Goal: Use online tool/utility

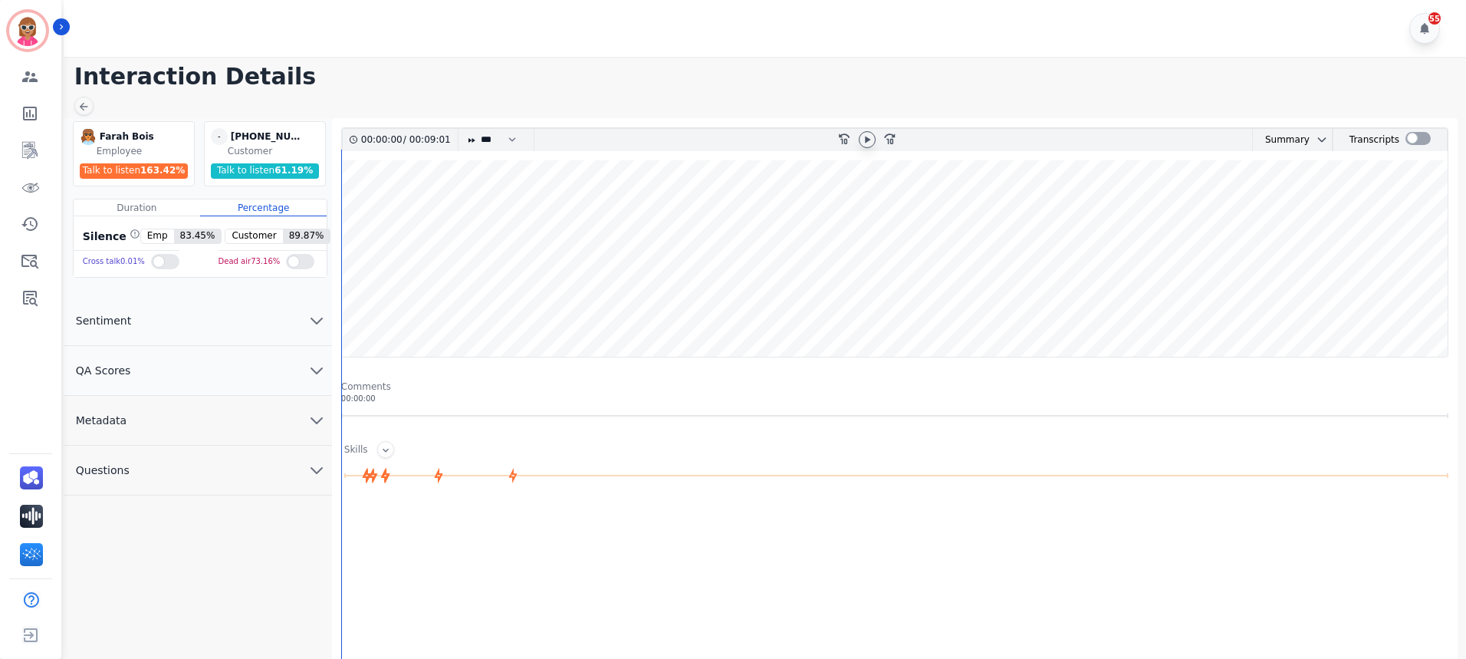
click at [870, 136] on icon at bounding box center [867, 139] width 12 height 12
click at [1418, 136] on div at bounding box center [1418, 138] width 25 height 13
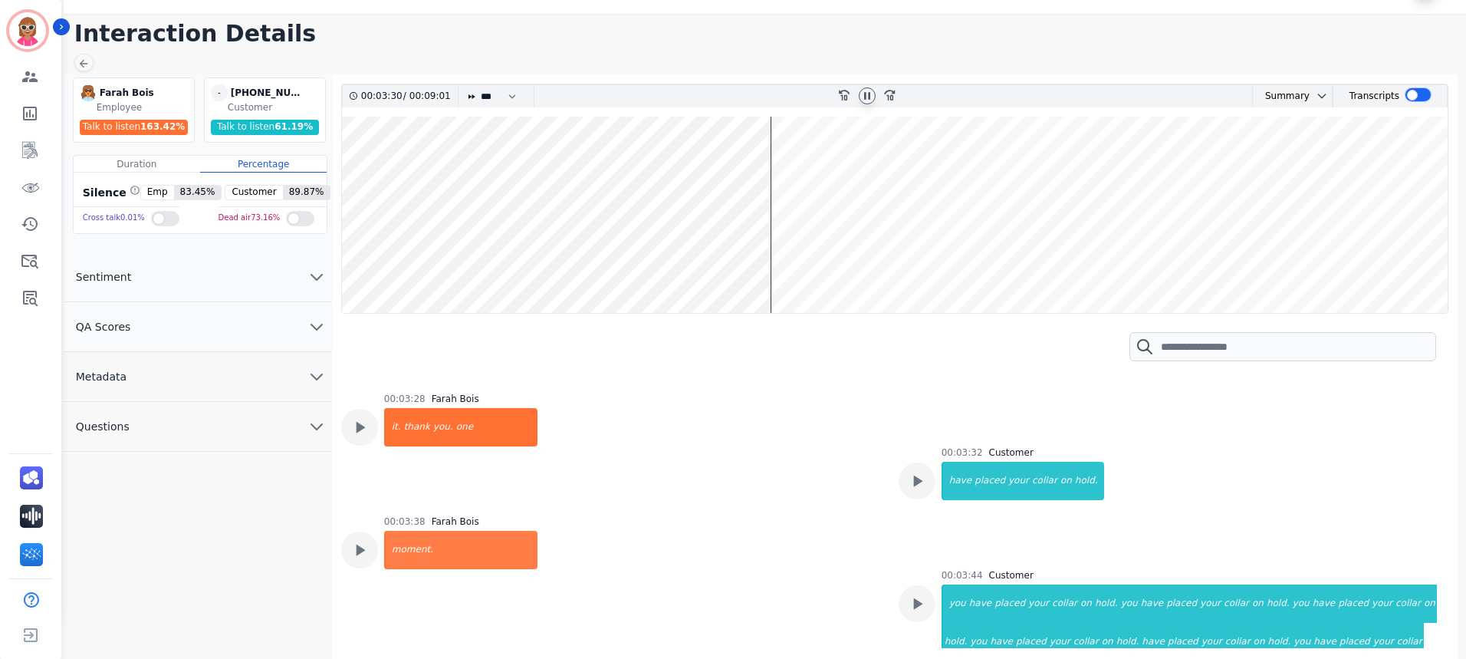
scroll to position [1960, 0]
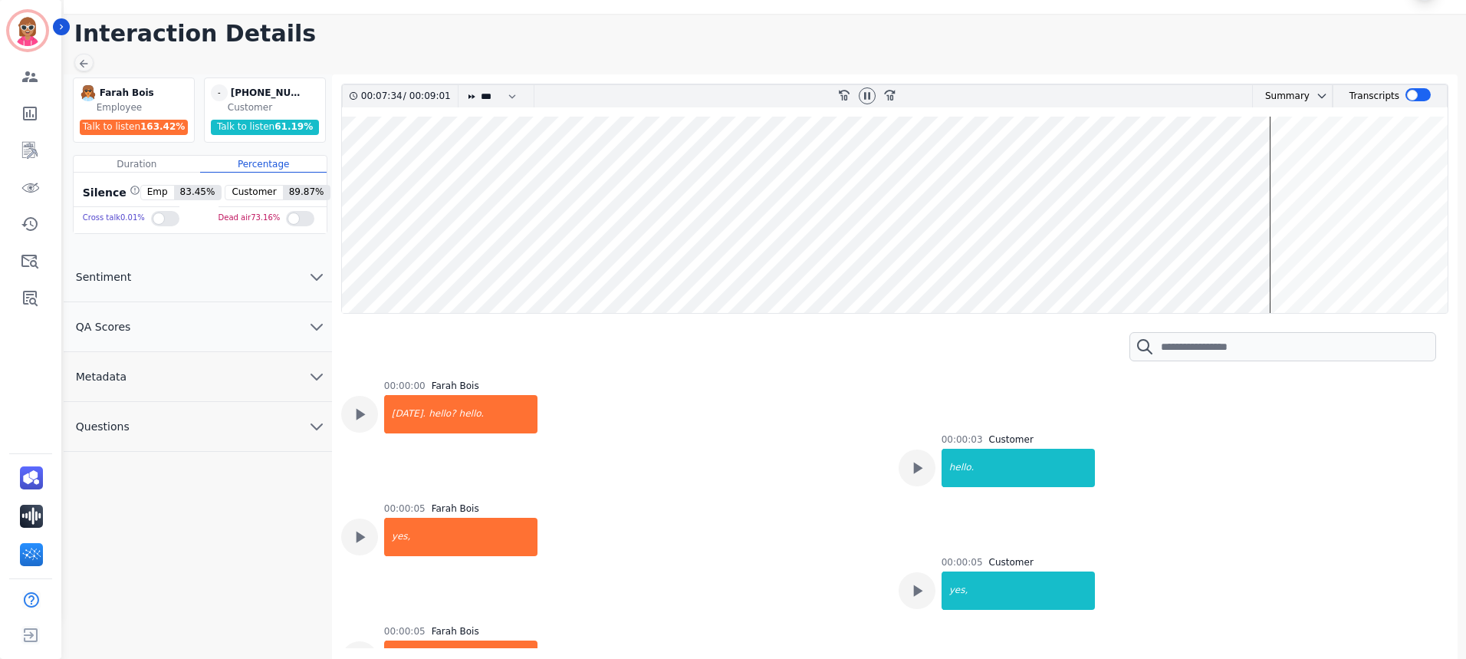
scroll to position [1960, 0]
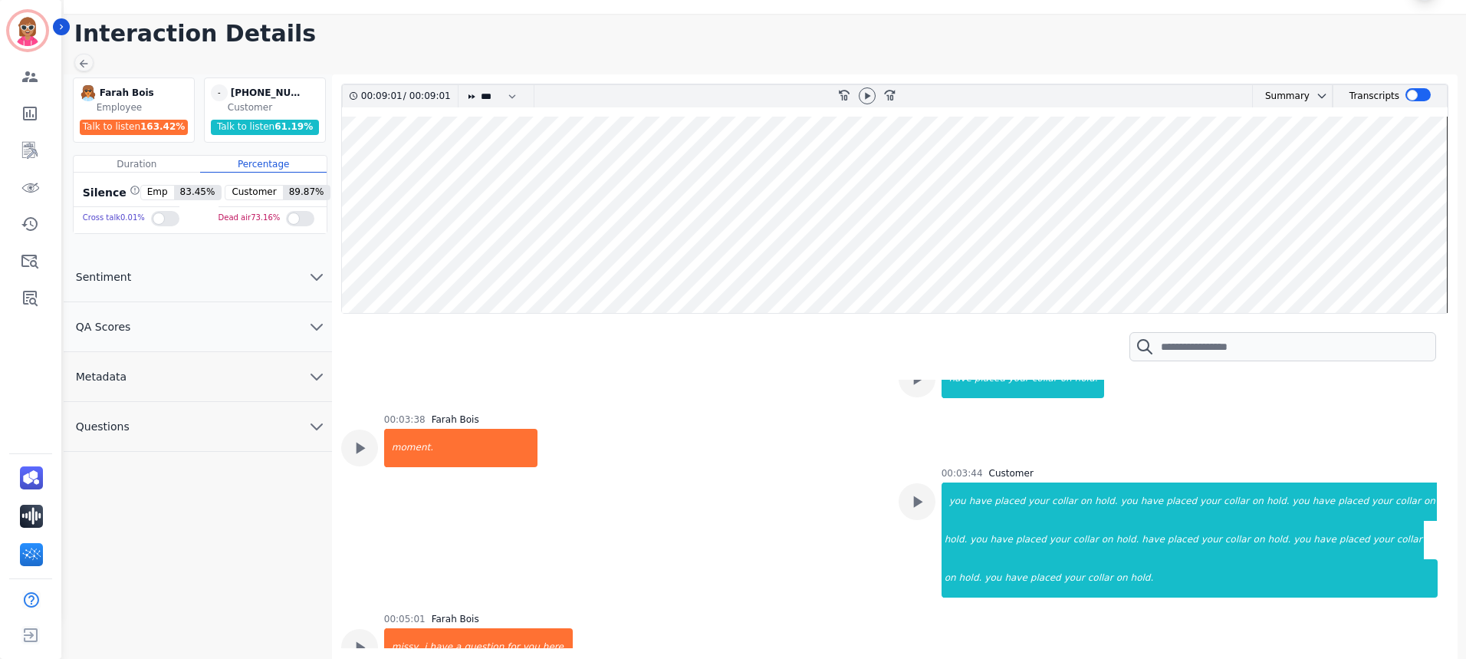
click at [825, 264] on wave at bounding box center [895, 215] width 1106 height 196
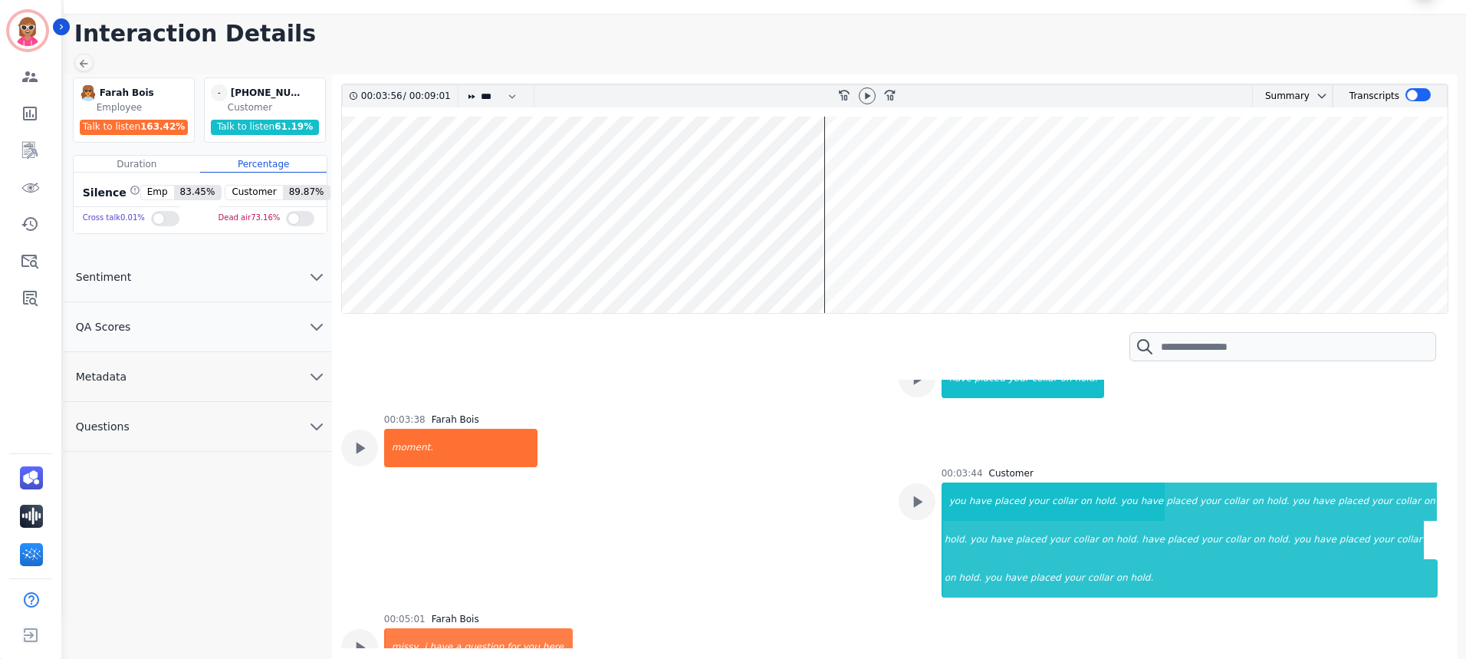
scroll to position [1978, 0]
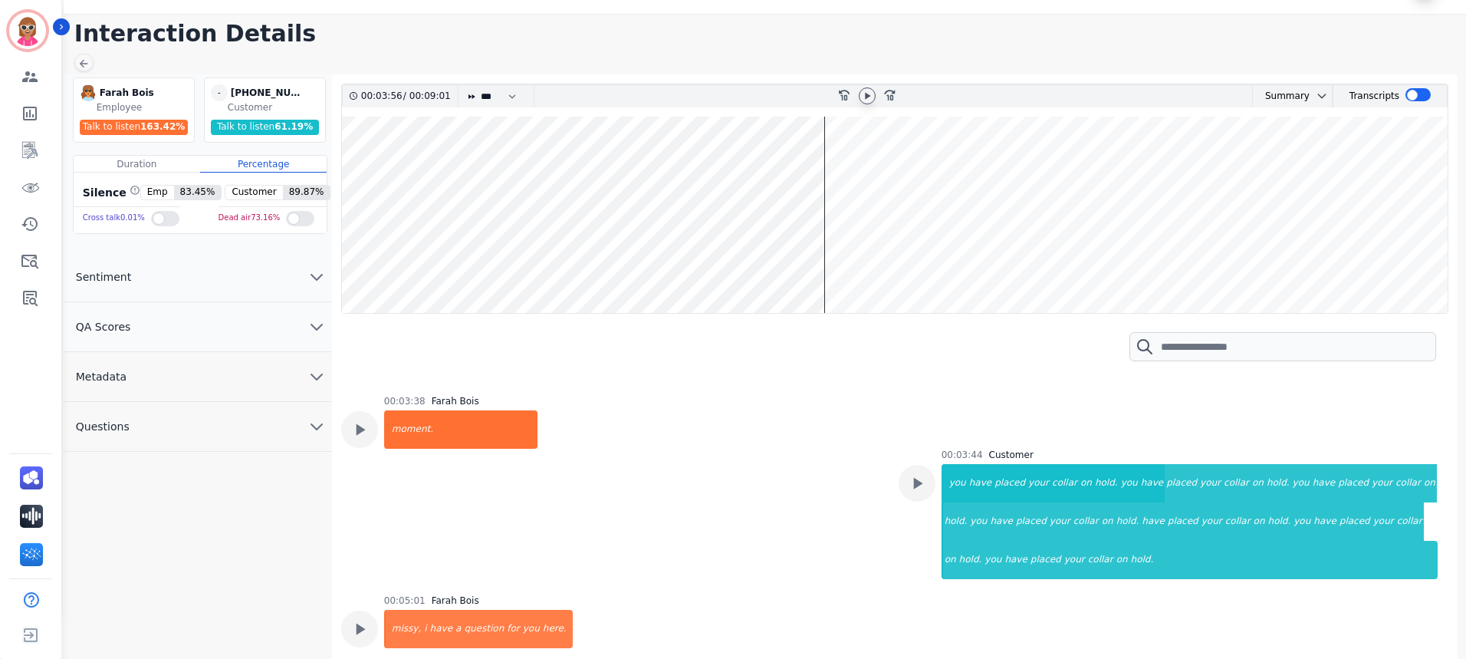
click at [870, 96] on icon at bounding box center [867, 96] width 5 height 7
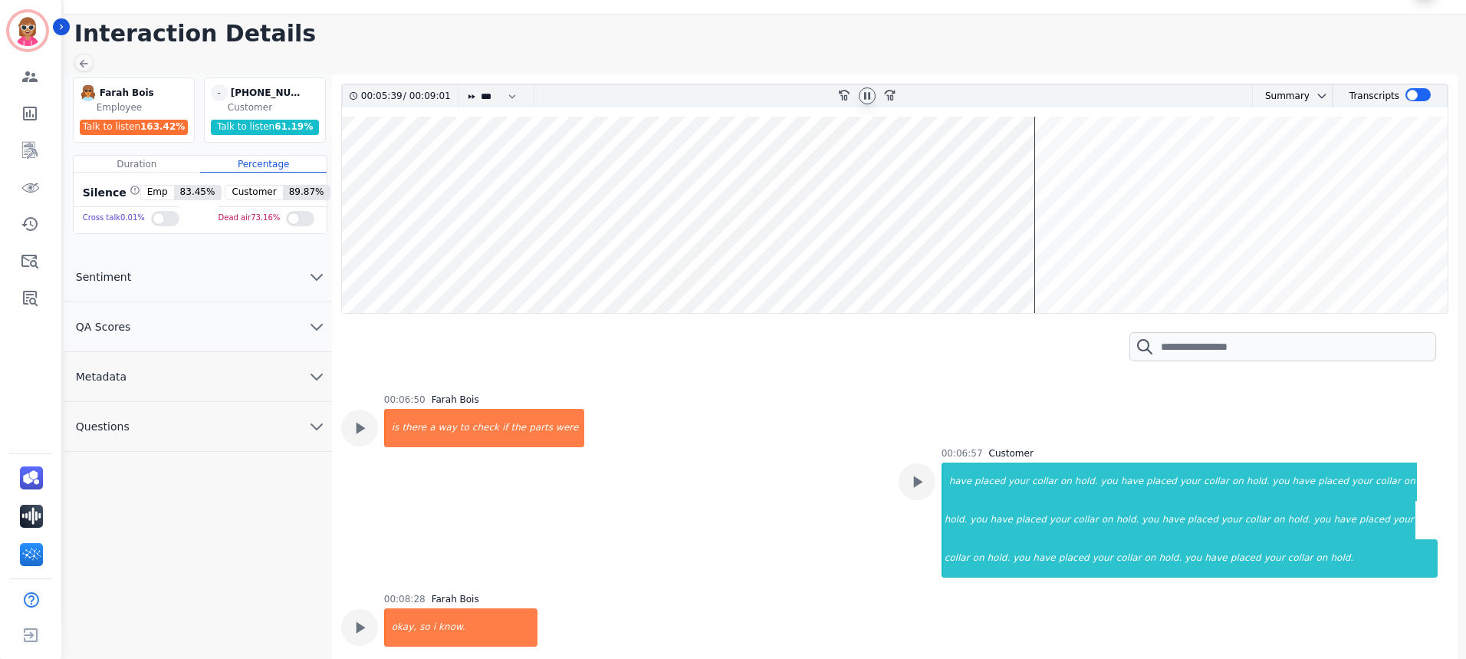
scroll to position [2650, 0]
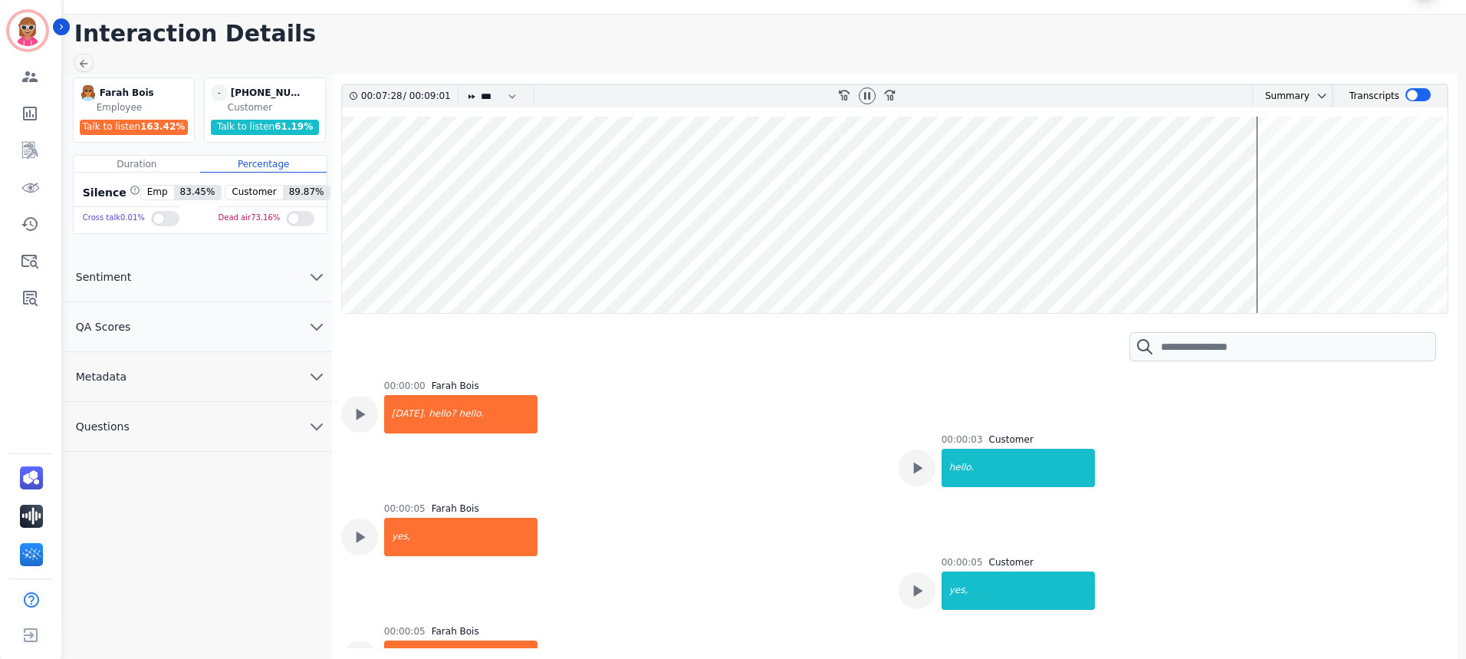
scroll to position [2650, 0]
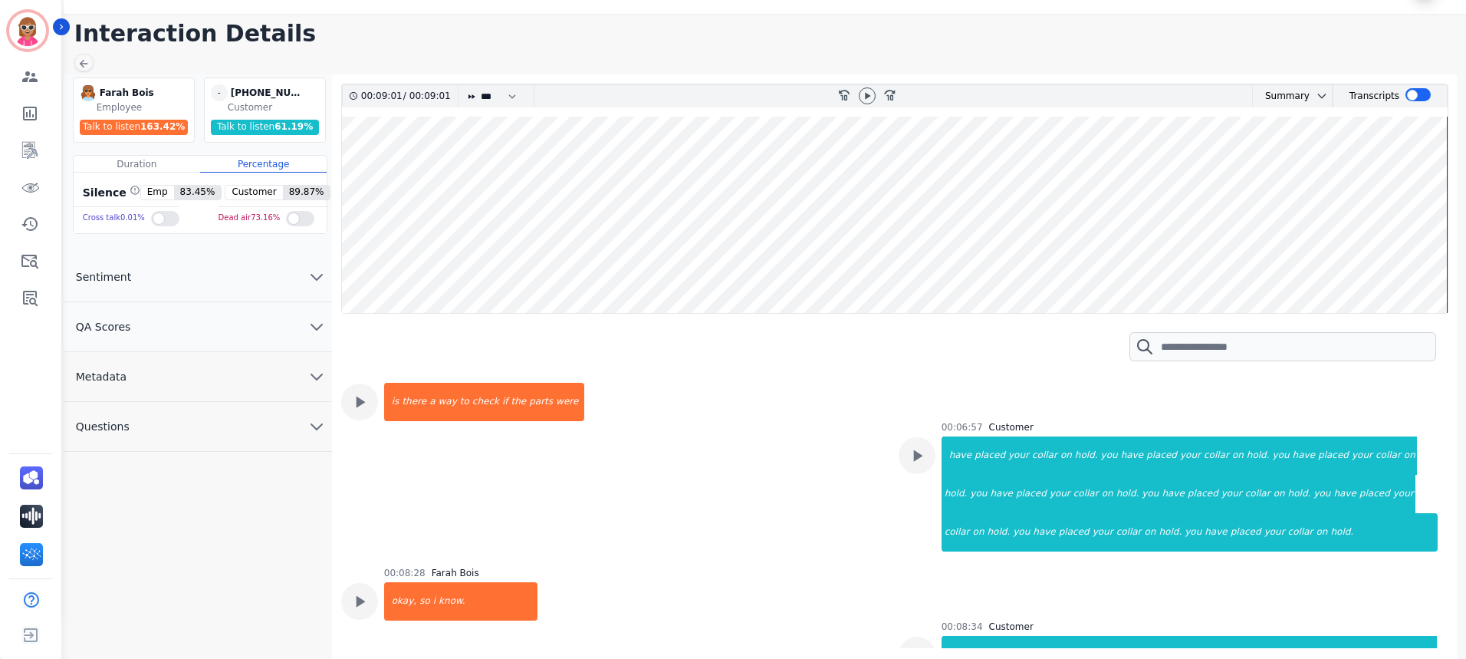
drag, startPoint x: 1445, startPoint y: 238, endPoint x: 1374, endPoint y: 233, distance: 70.8
click at [1378, 245] on wave at bounding box center [895, 215] width 1106 height 196
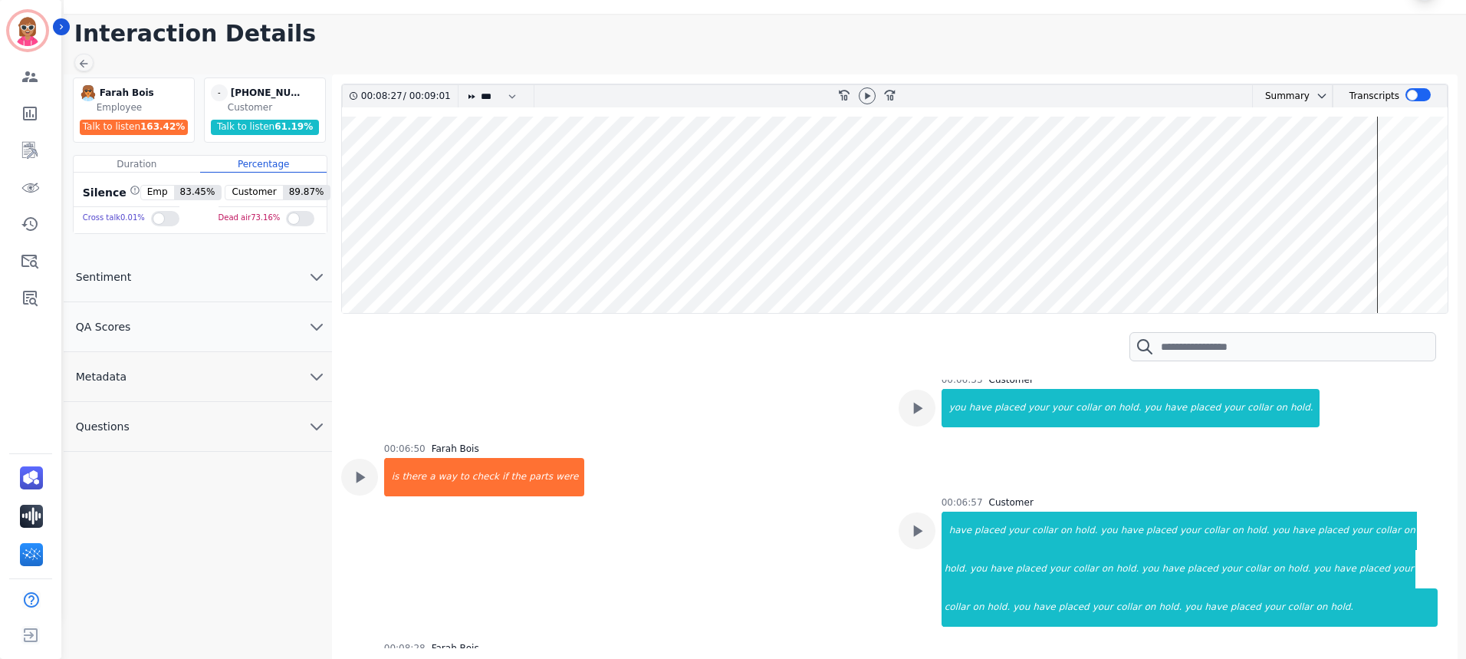
scroll to position [2506, 0]
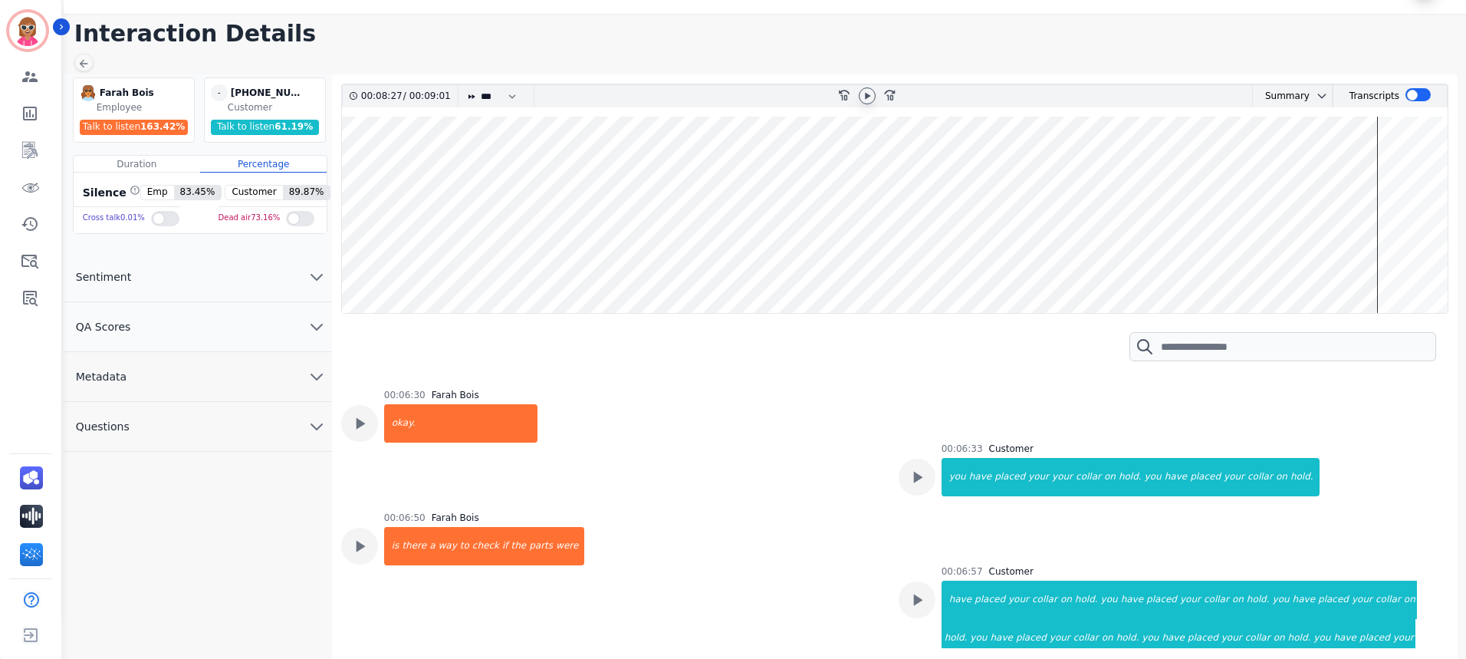
click at [863, 100] on icon at bounding box center [867, 96] width 12 height 12
